Goal: Task Accomplishment & Management: Manage account settings

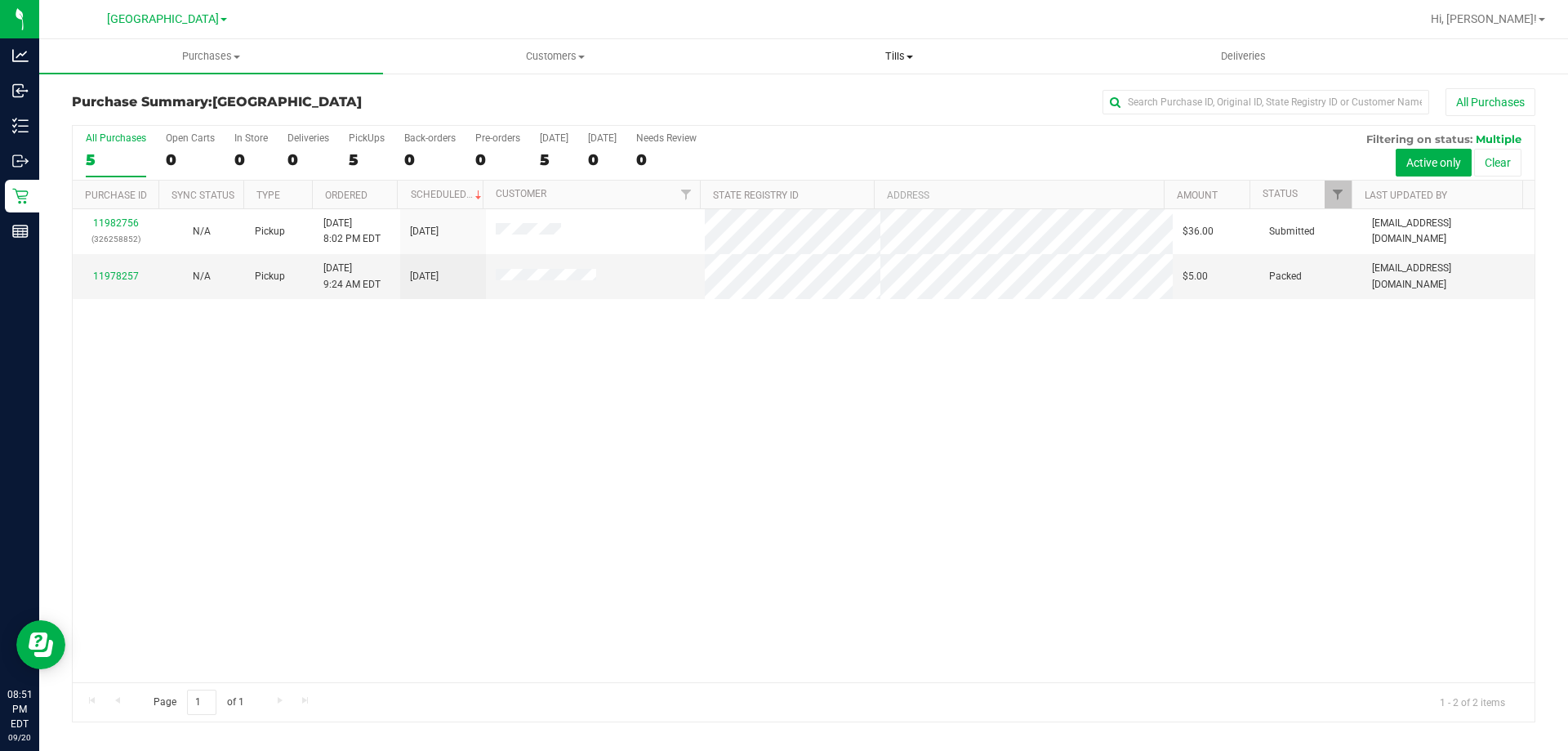
click at [909, 53] on span "Tills" at bounding box center [898, 56] width 342 height 15
click at [878, 97] on li "Manage tills" at bounding box center [898, 99] width 344 height 19
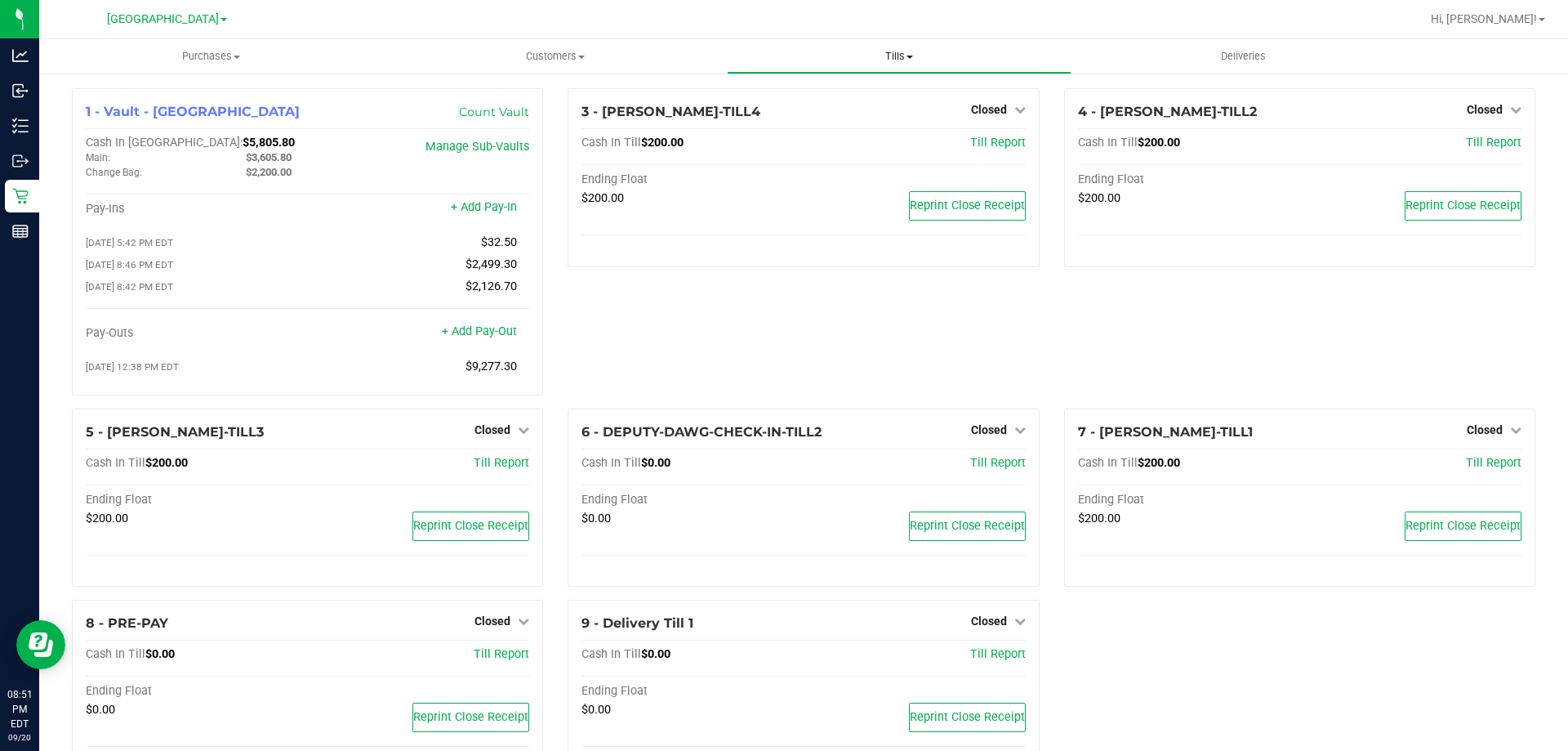
click at [909, 62] on span "Tills" at bounding box center [898, 56] width 342 height 15
click at [903, 113] on li "Reconcile e-payments" at bounding box center [898, 118] width 344 height 19
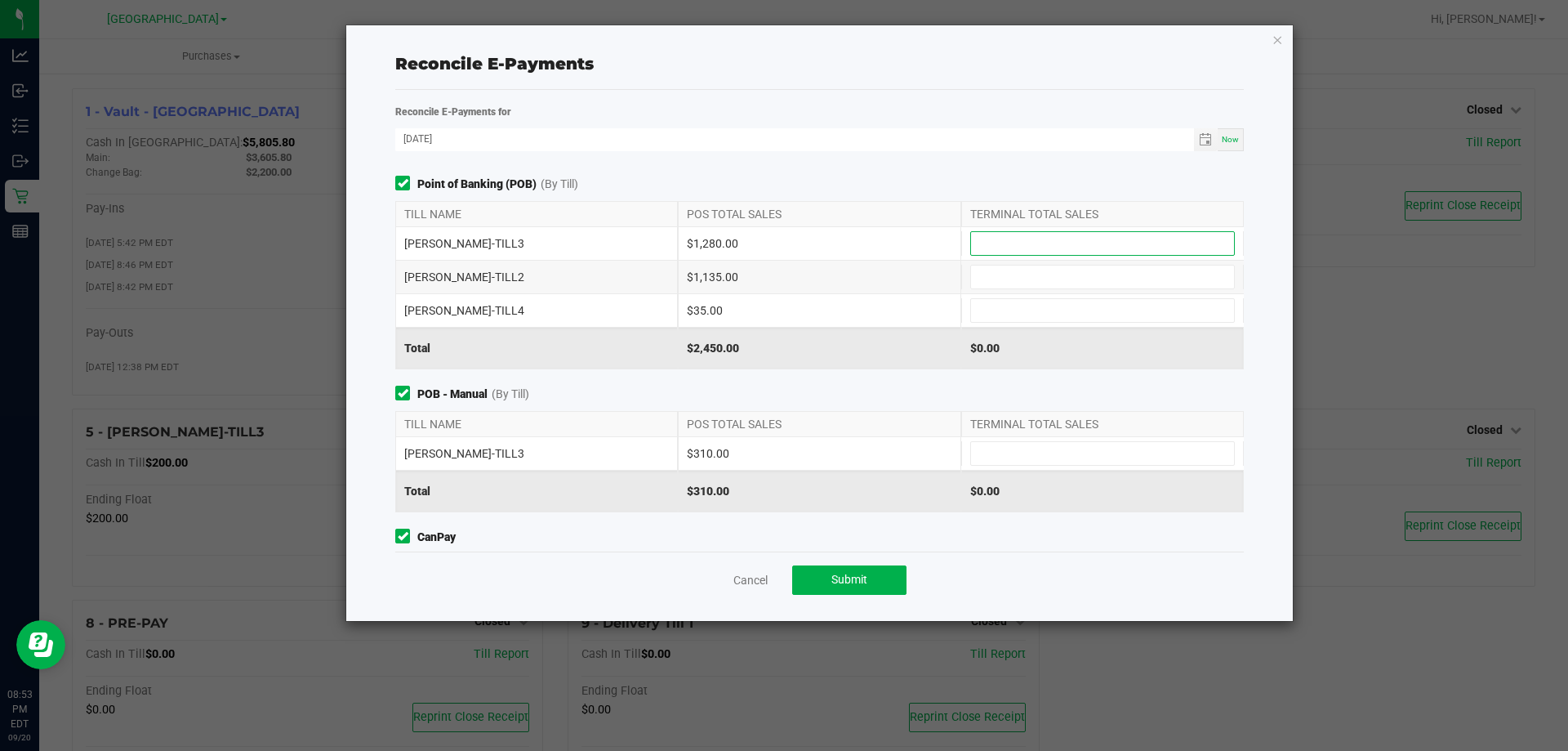
click at [971, 238] on input at bounding box center [1102, 243] width 263 height 23
type input "$1,280.00"
click at [1028, 278] on input at bounding box center [1102, 277] width 263 height 23
type input "$1,135.00"
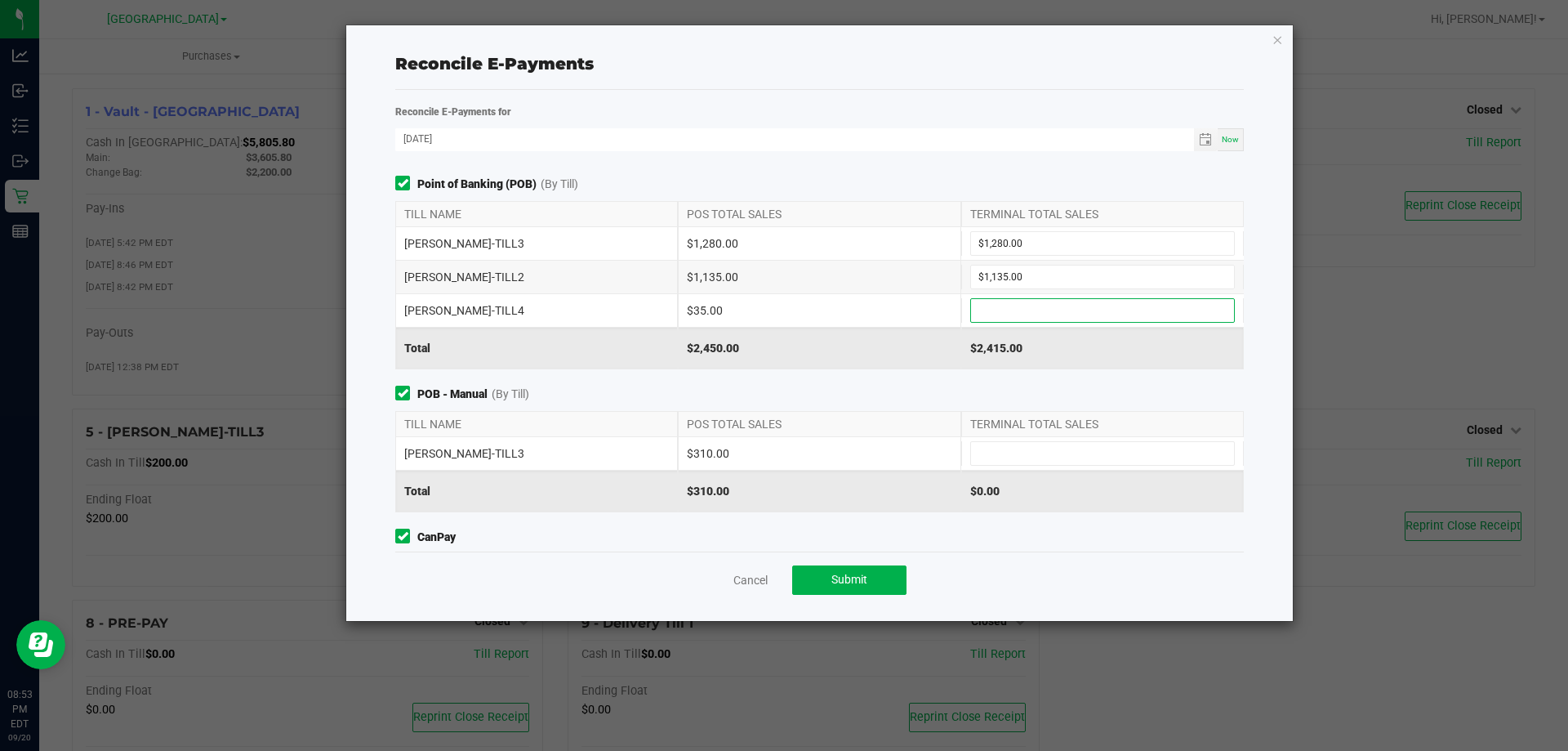
click at [1029, 306] on input at bounding box center [1102, 310] width 263 height 23
type input "$35.00"
click at [1008, 446] on input at bounding box center [1102, 453] width 263 height 23
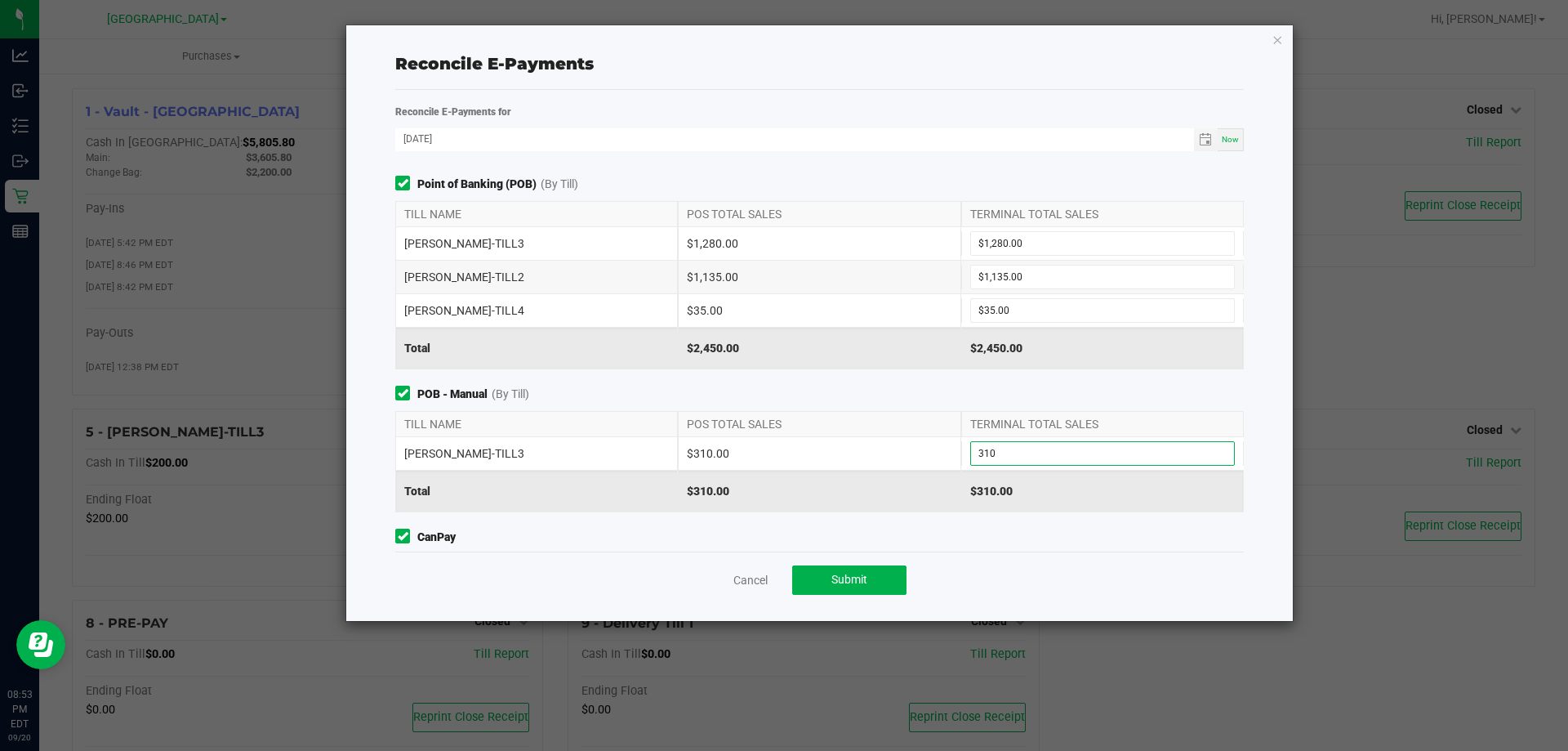
type input "$310.00"
click at [1002, 387] on span "POB - Manual (By Till)" at bounding box center [820, 394] width 849 height 18
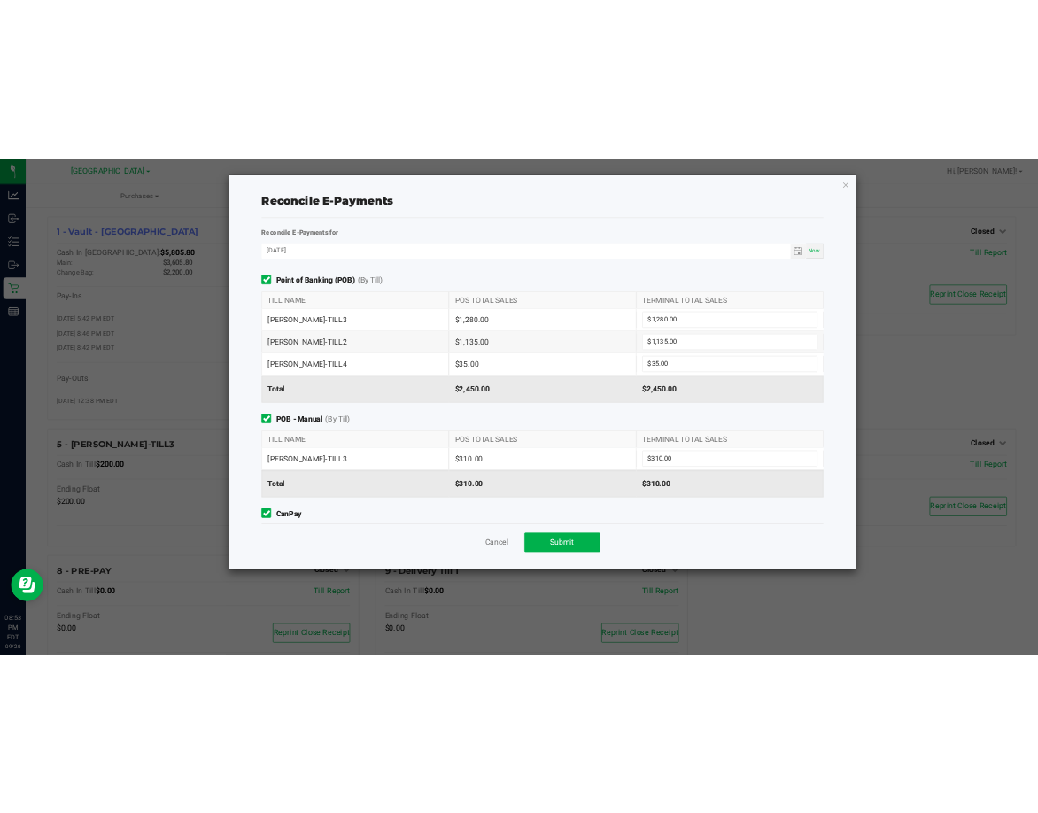
scroll to position [174, 0]
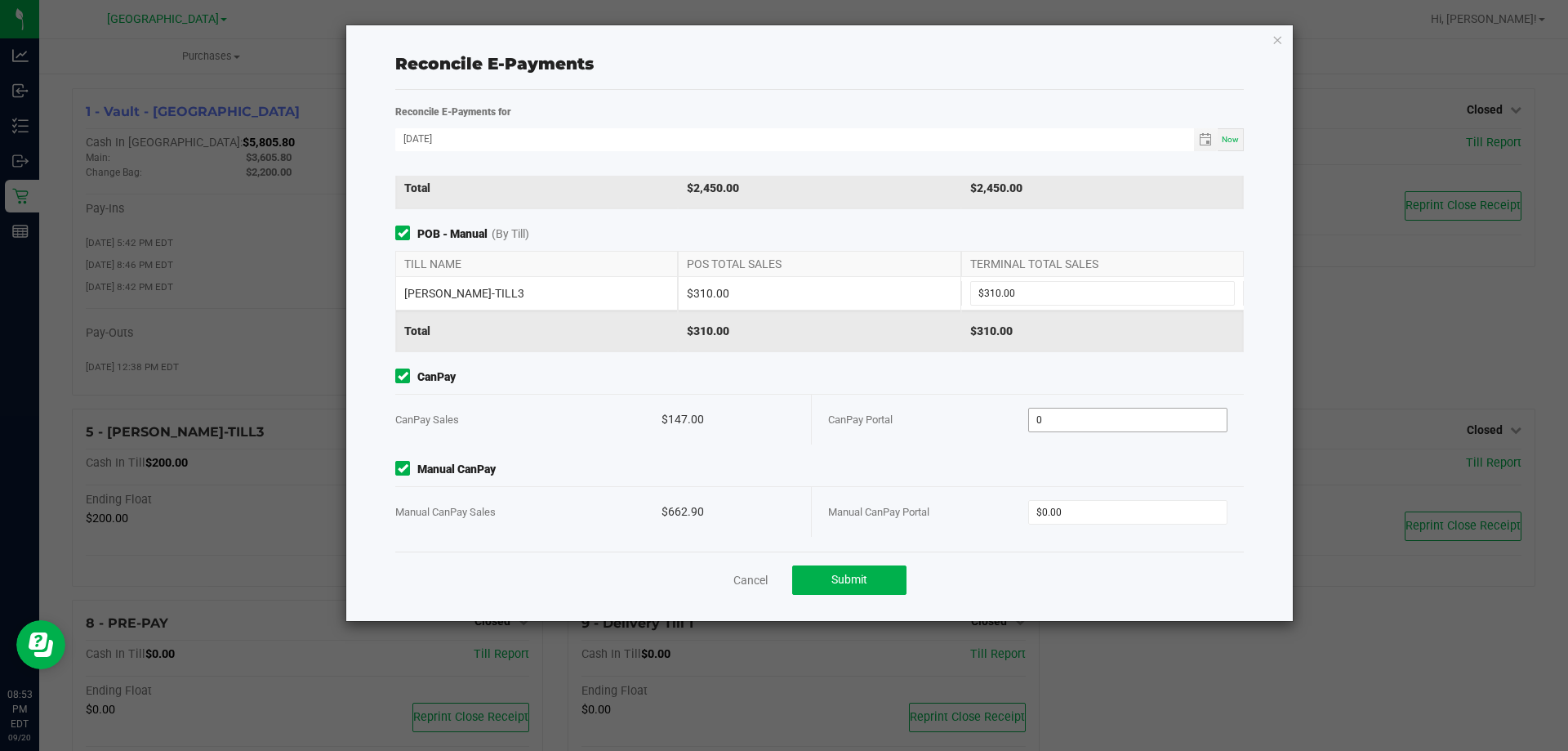
click at [1058, 414] on input "0" at bounding box center [1128, 420] width 198 height 23
type input "$147.00"
click at [1116, 512] on input "0" at bounding box center [1128, 512] width 198 height 23
type input "$662.90"
click at [993, 446] on div "Point of Banking (POB) (By Till) TILL NAME POS TOTAL SALES TERMINAL TOTAL SALES…" at bounding box center [819, 363] width 873 height 376
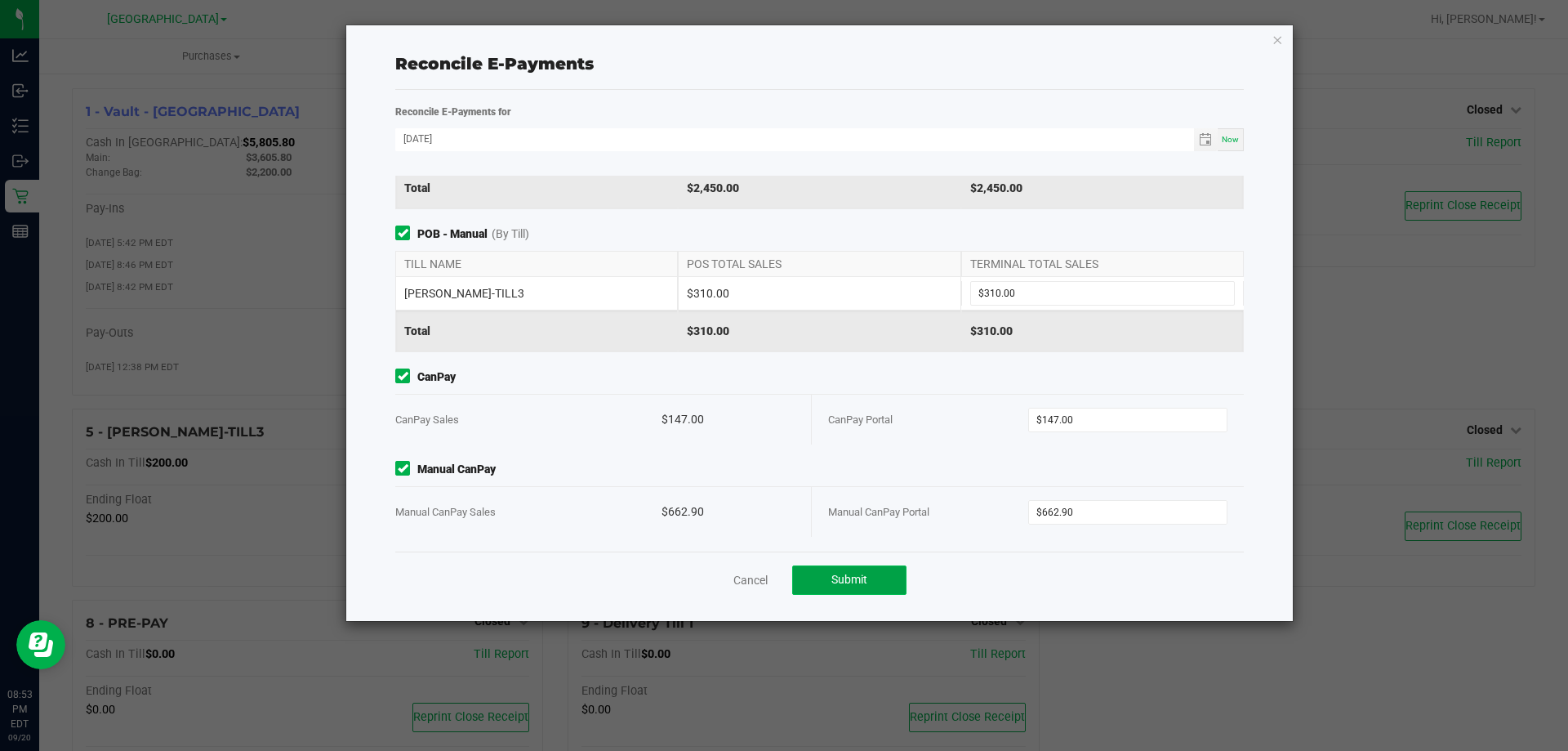
click at [875, 580] on button "Submit" at bounding box center [849, 580] width 114 height 30
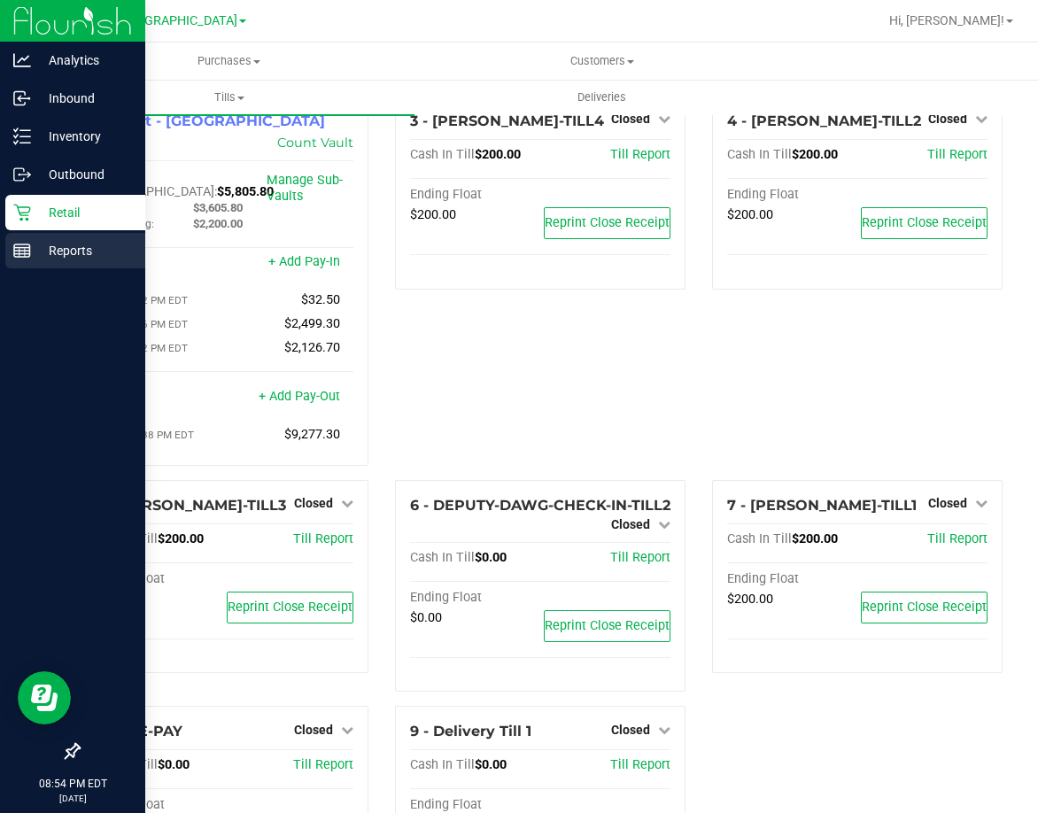
click at [94, 233] on div "Reports" at bounding box center [75, 250] width 140 height 35
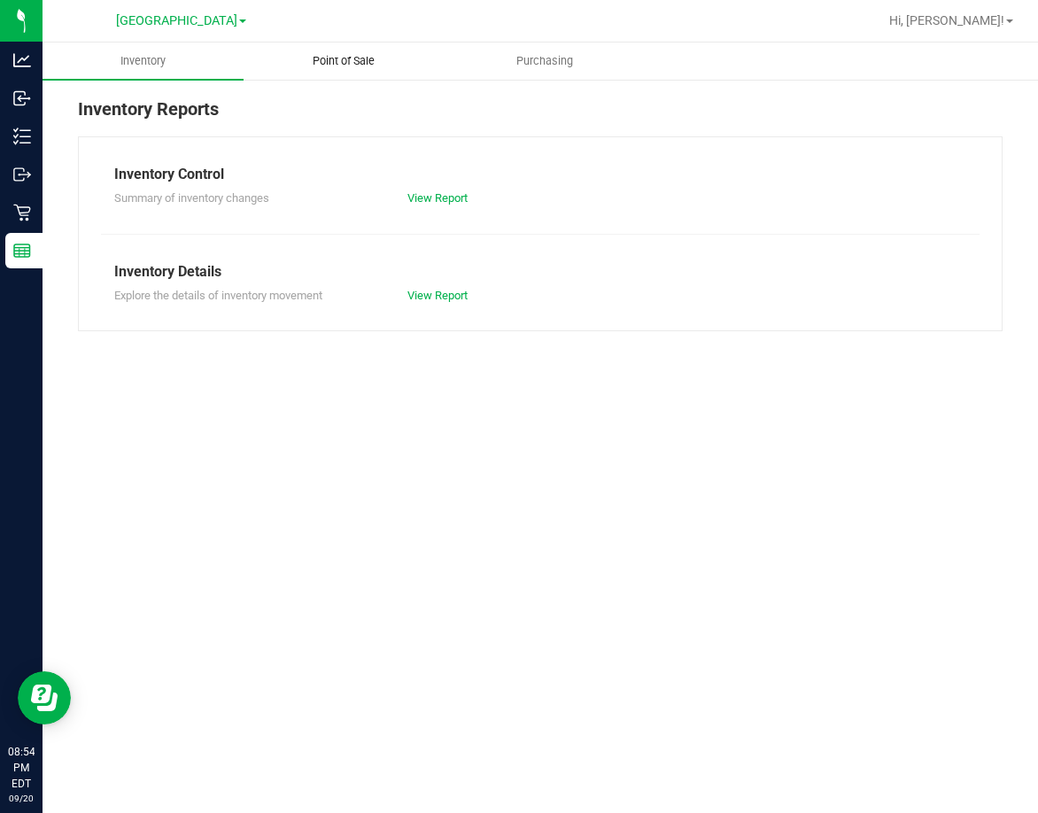
click at [344, 50] on uib-tab-heading "Point of Sale" at bounding box center [343, 60] width 199 height 35
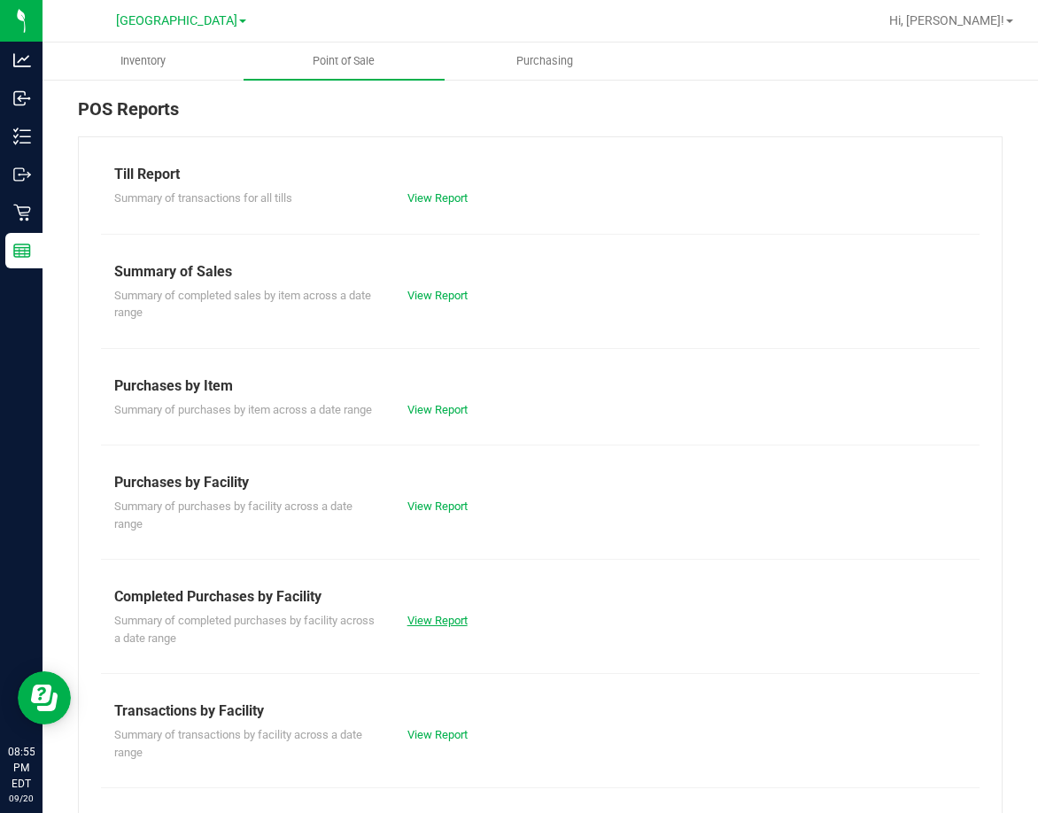
click at [437, 627] on link "View Report" at bounding box center [437, 620] width 60 height 13
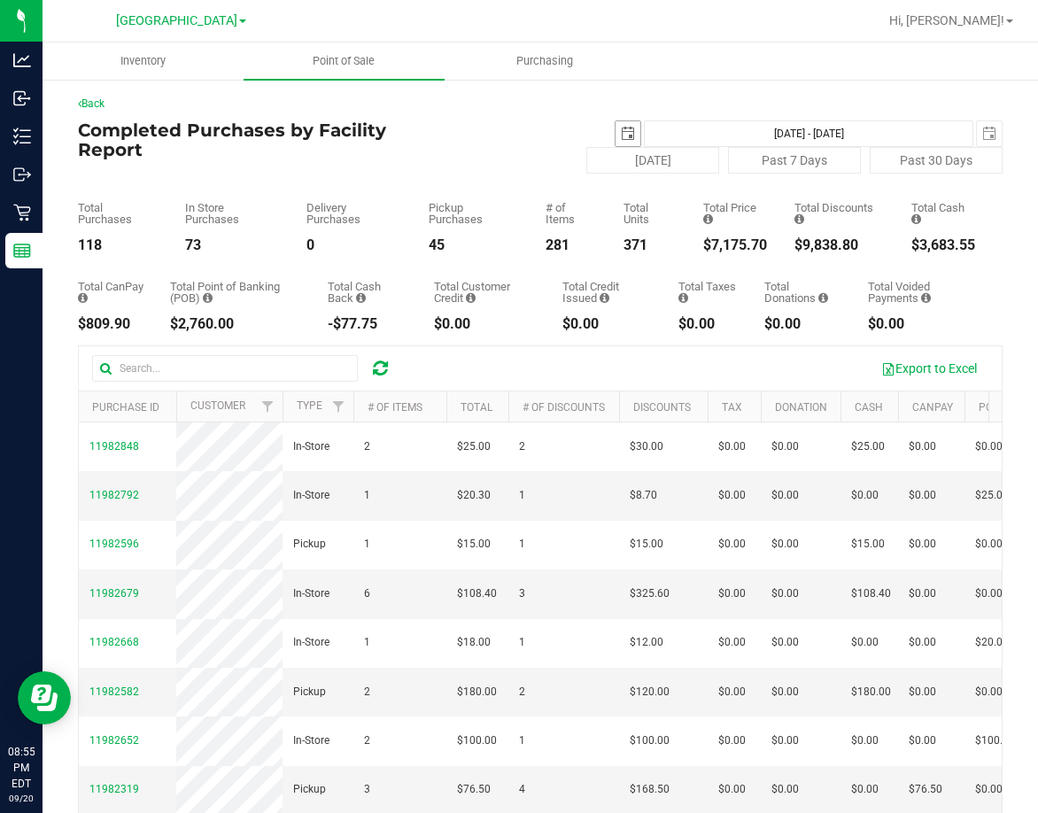
click at [621, 134] on span "select" at bounding box center [628, 134] width 14 height 14
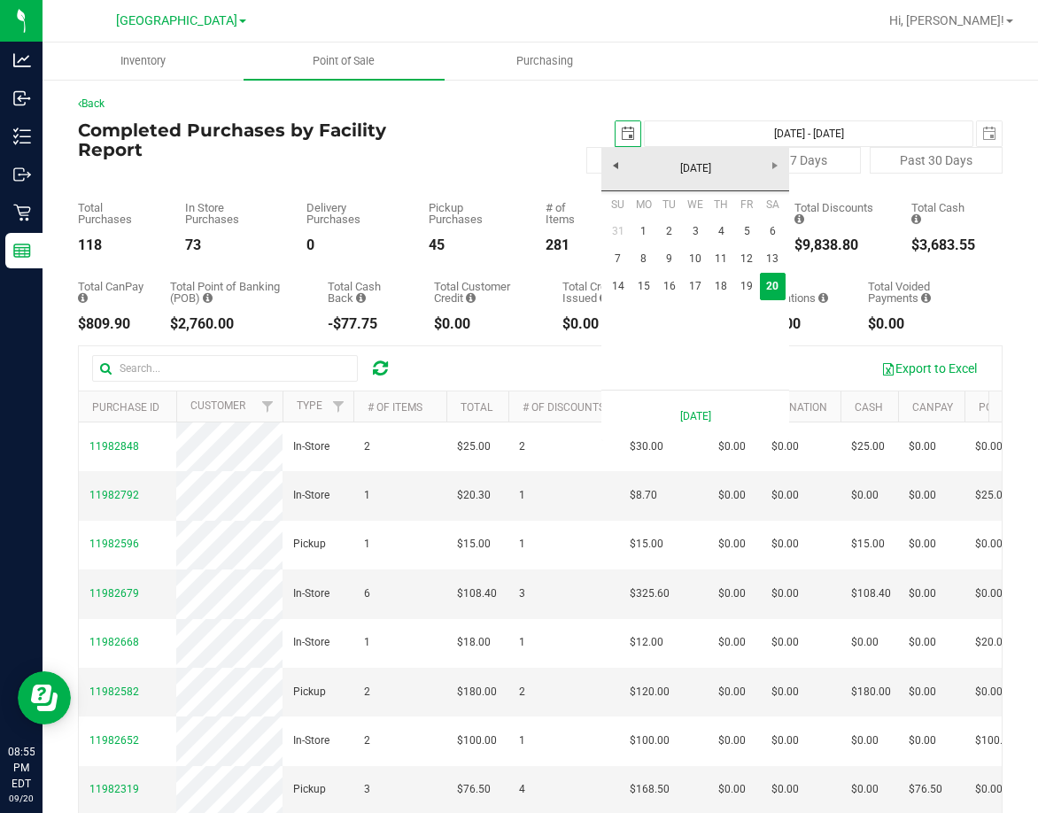
scroll to position [0, 44]
click at [650, 283] on link "15" at bounding box center [644, 286] width 26 height 27
type input "[DATE]"
type input "[DATE] - [DATE]"
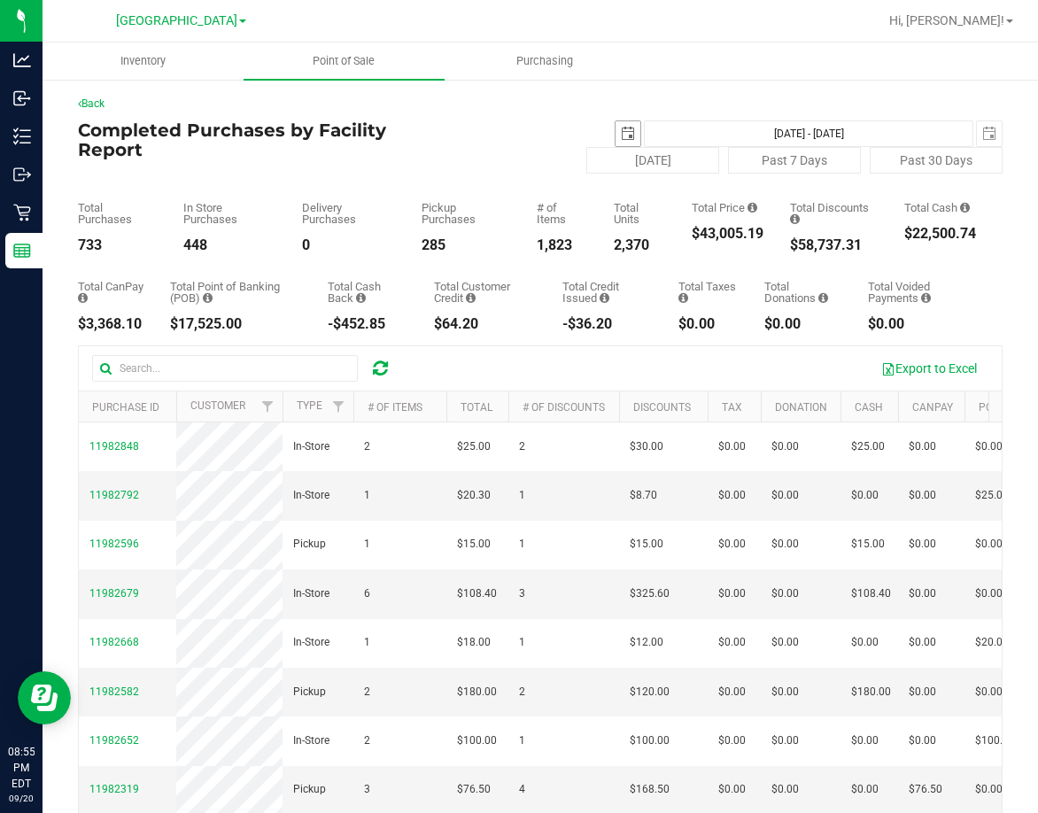
click at [621, 133] on span "select" at bounding box center [628, 134] width 14 height 14
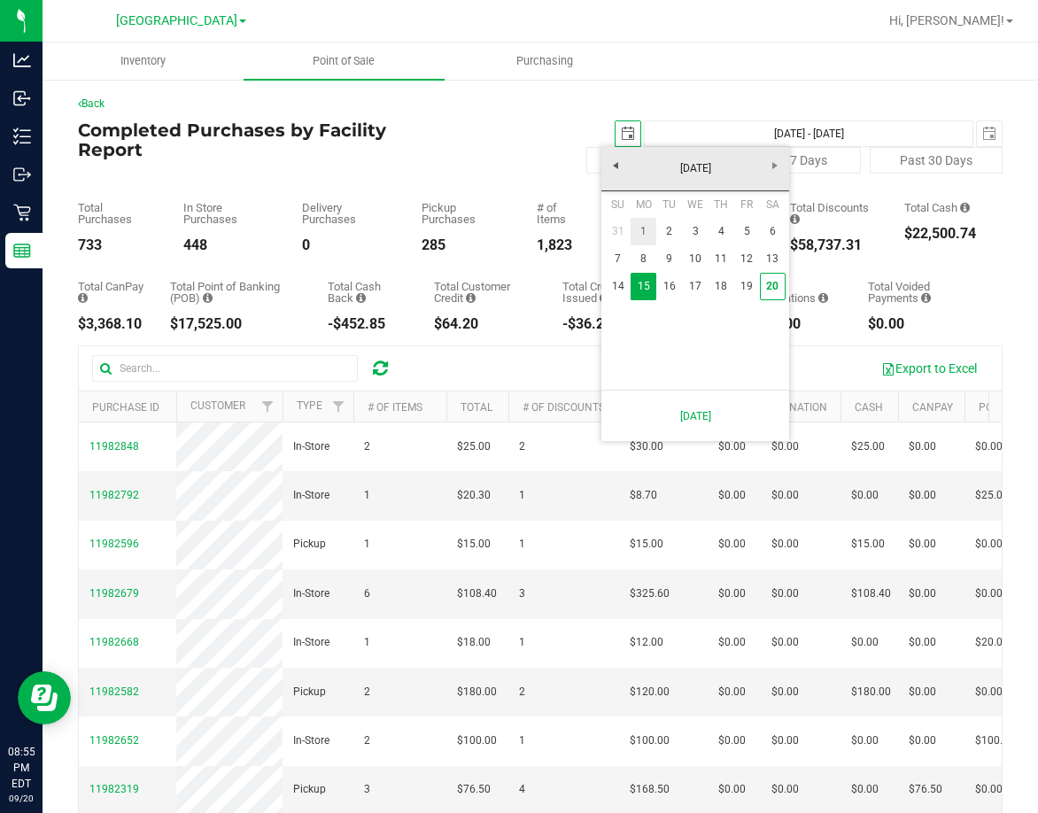
click at [646, 236] on link "1" at bounding box center [644, 231] width 26 height 27
type input "[DATE]"
type input "[DATE] - [DATE]"
